Goal: Information Seeking & Learning: Learn about a topic

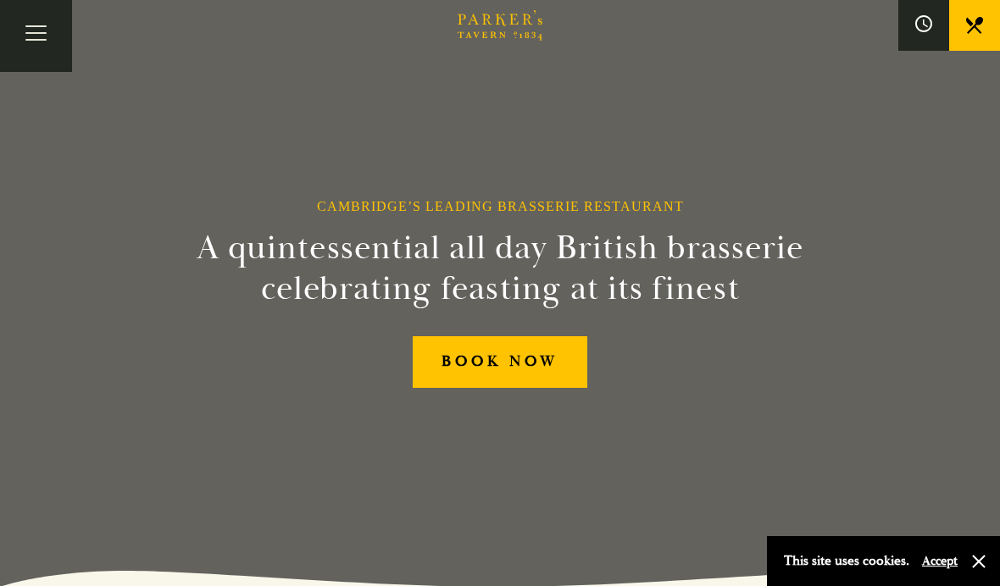
click at [46, 32] on button "Toggle navigation" at bounding box center [36, 36] width 72 height 72
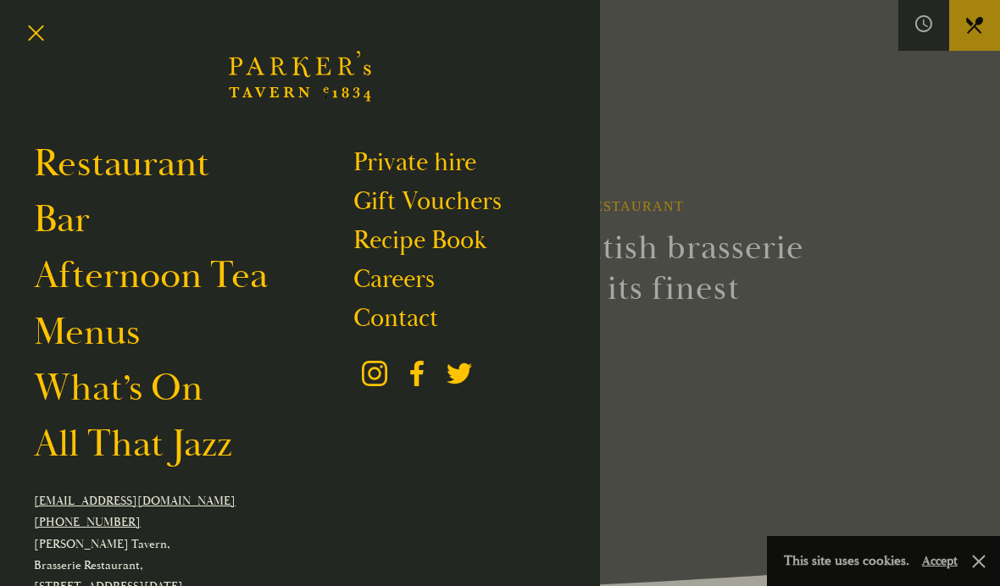
click at [171, 169] on link "Restaurant" at bounding box center [121, 164] width 175 height 47
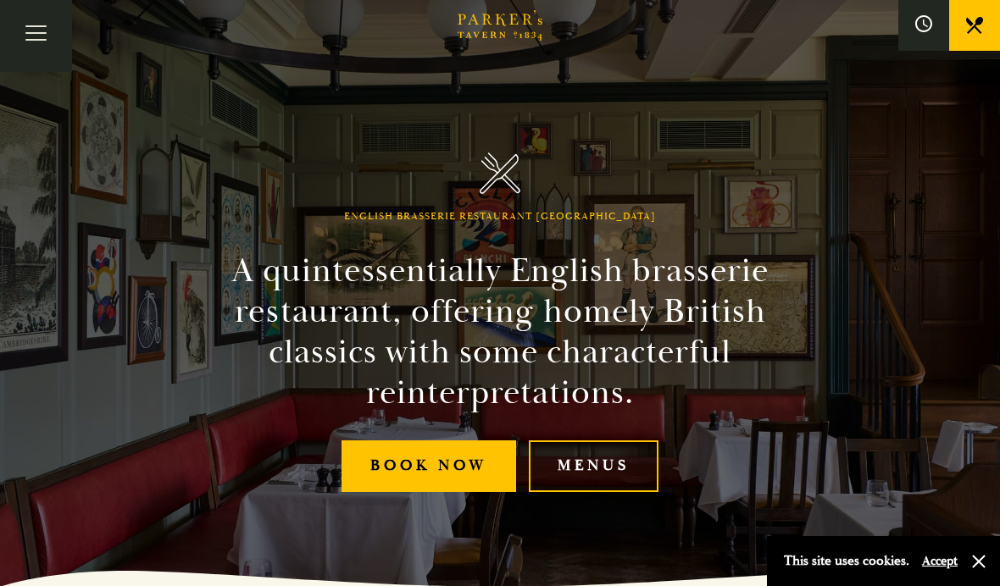
click at [601, 492] on link "Menus" at bounding box center [594, 466] width 130 height 52
click at [33, 21] on button "Toggle navigation" at bounding box center [36, 36] width 72 height 72
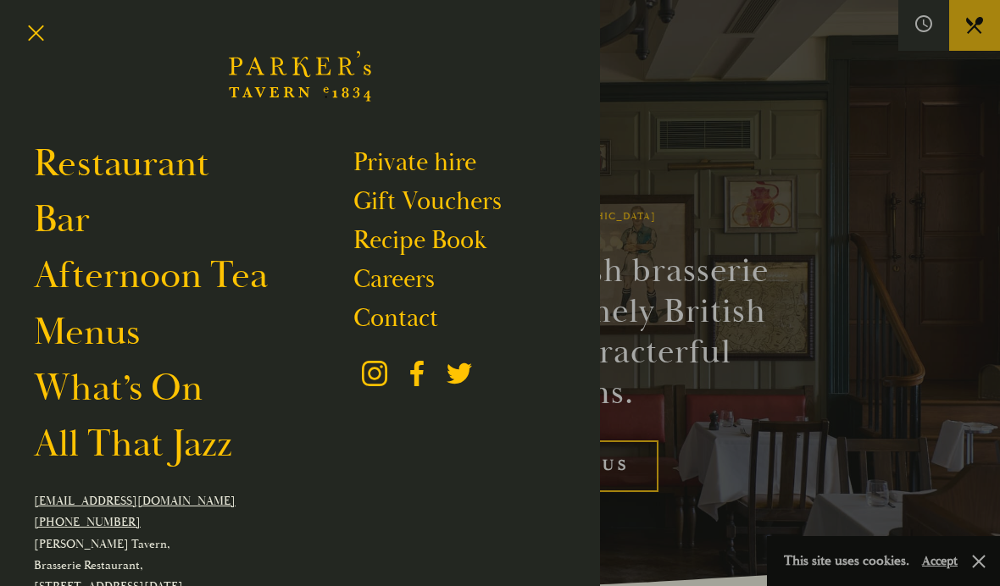
click at [863, 163] on div at bounding box center [500, 293] width 1000 height 586
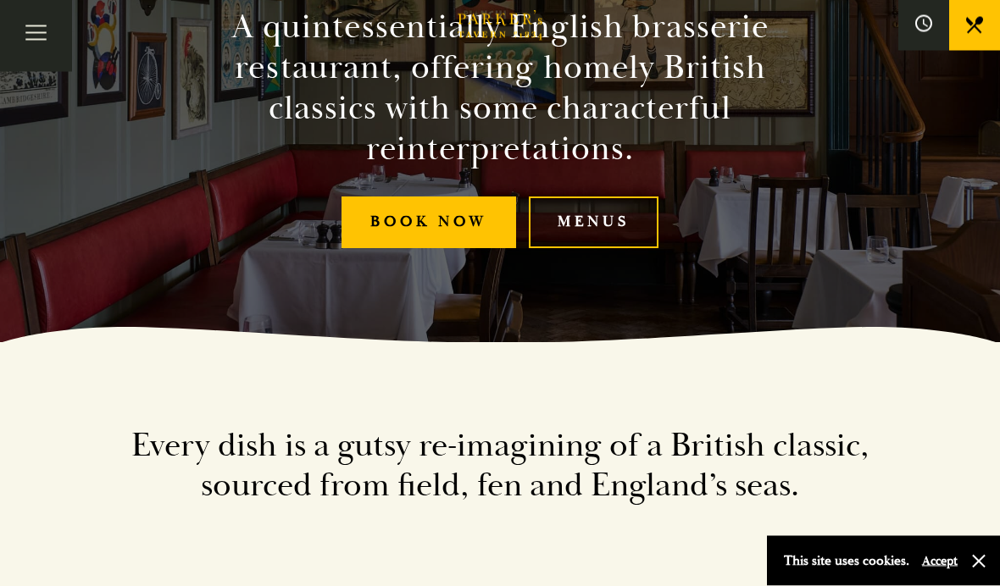
scroll to position [264, 0]
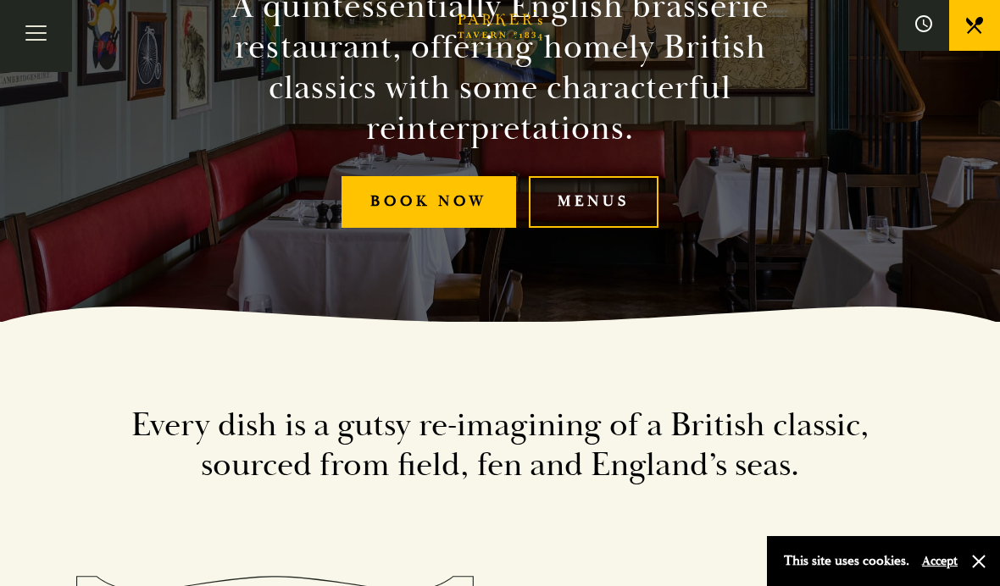
click at [623, 228] on link "Menus" at bounding box center [594, 202] width 130 height 52
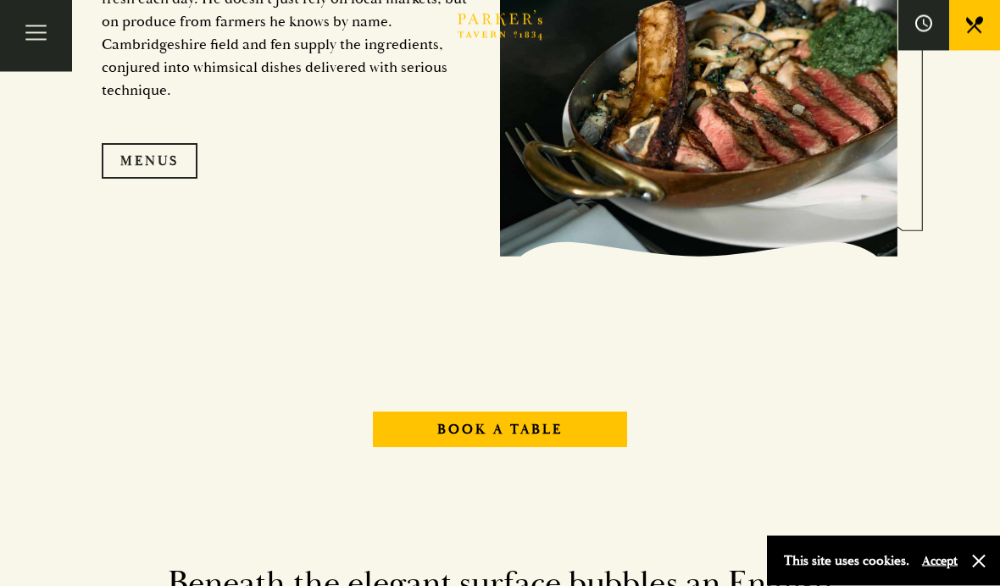
scroll to position [1445, 0]
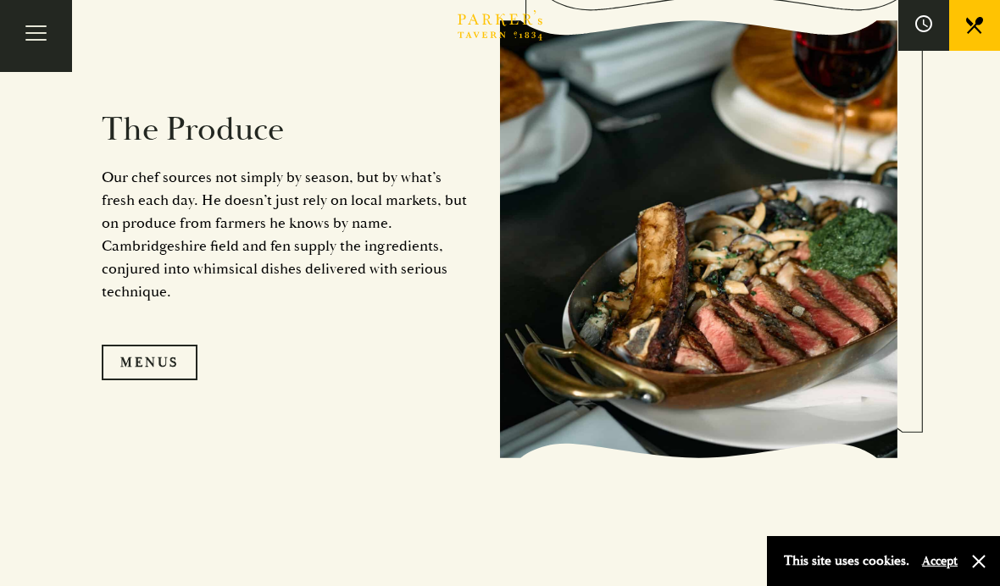
click at [187, 380] on link "Menus" at bounding box center [150, 363] width 96 height 36
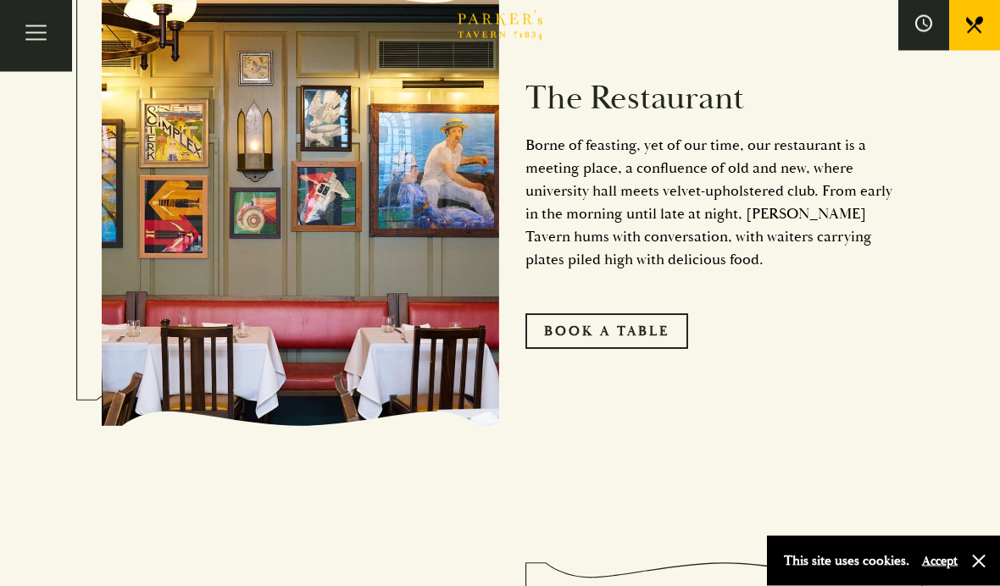
click at [44, 38] on button "Toggle navigation" at bounding box center [36, 36] width 72 height 72
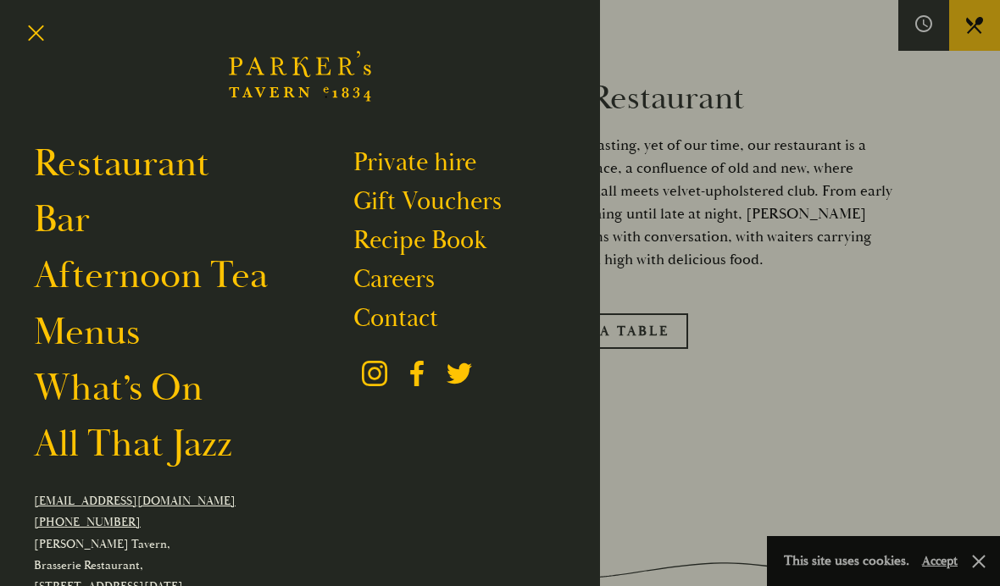
click at [217, 294] on link "Afternoon Tea" at bounding box center [151, 275] width 234 height 47
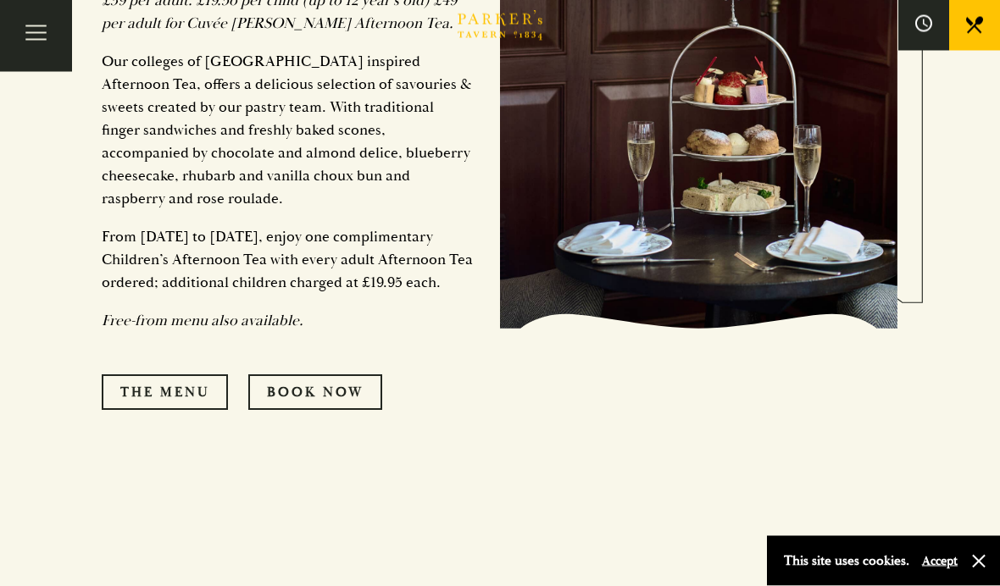
scroll to position [945, 0]
click at [193, 397] on link "The Menu" at bounding box center [165, 392] width 126 height 36
